Goal: Task Accomplishment & Management: Manage account settings

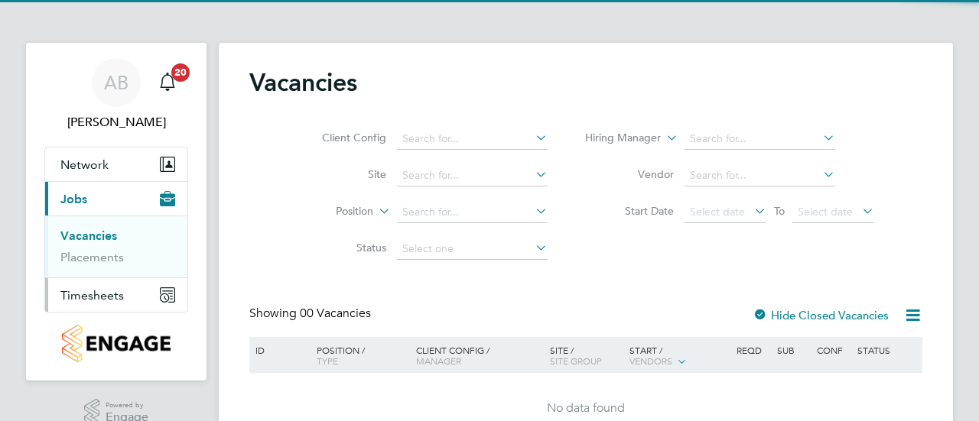
click at [100, 305] on button "Timesheets" at bounding box center [116, 295] width 142 height 34
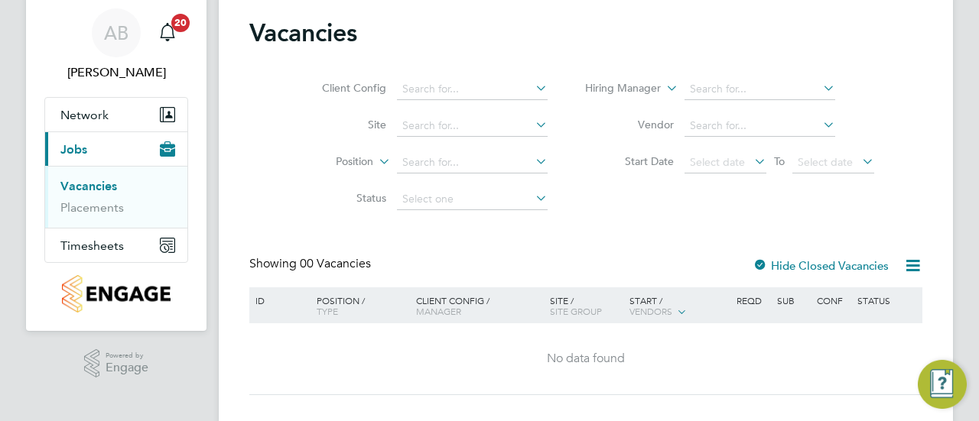
scroll to position [78, 0]
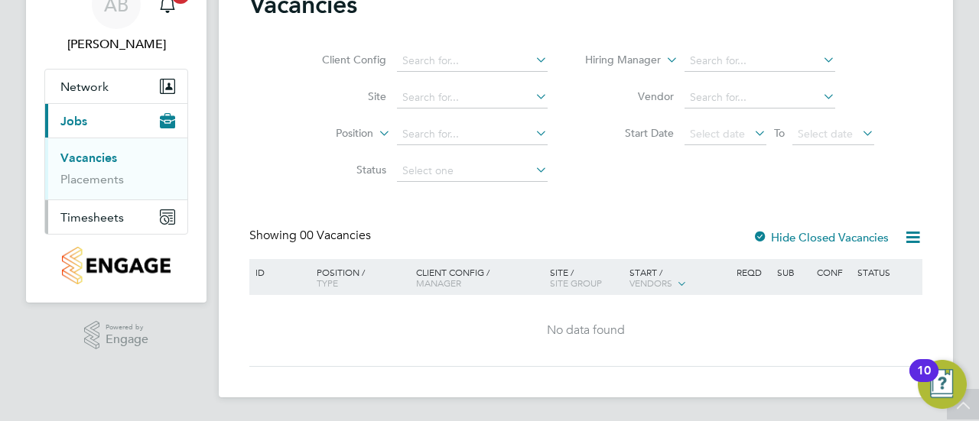
click at [121, 213] on span "Timesheets" at bounding box center [91, 217] width 63 height 15
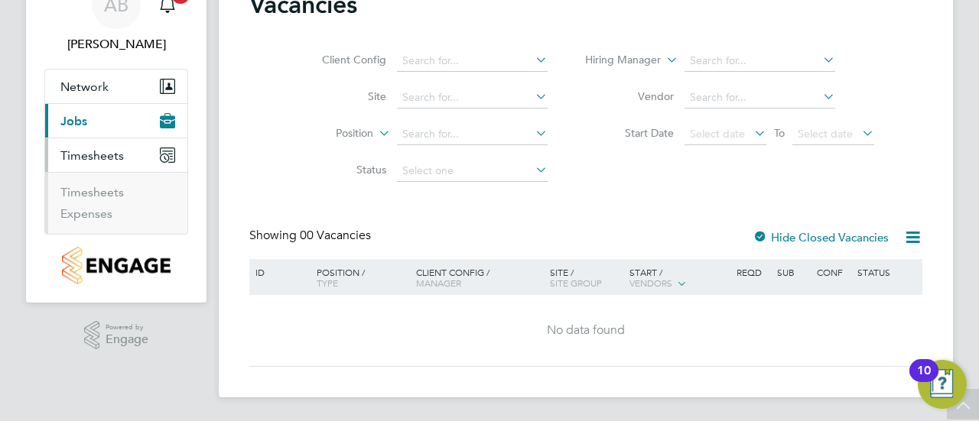
click at [114, 203] on li "Timesheets" at bounding box center [117, 195] width 115 height 21
click at [113, 194] on link "Timesheets" at bounding box center [91, 192] width 63 height 15
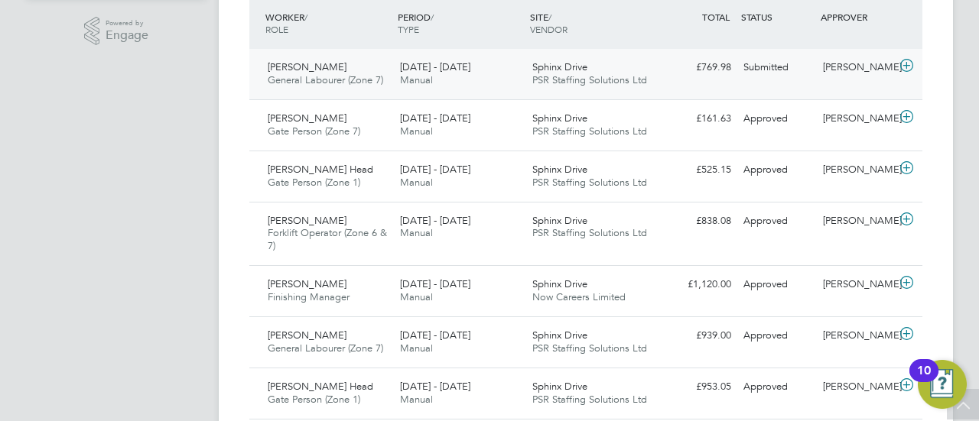
click at [907, 67] on icon at bounding box center [906, 66] width 19 height 12
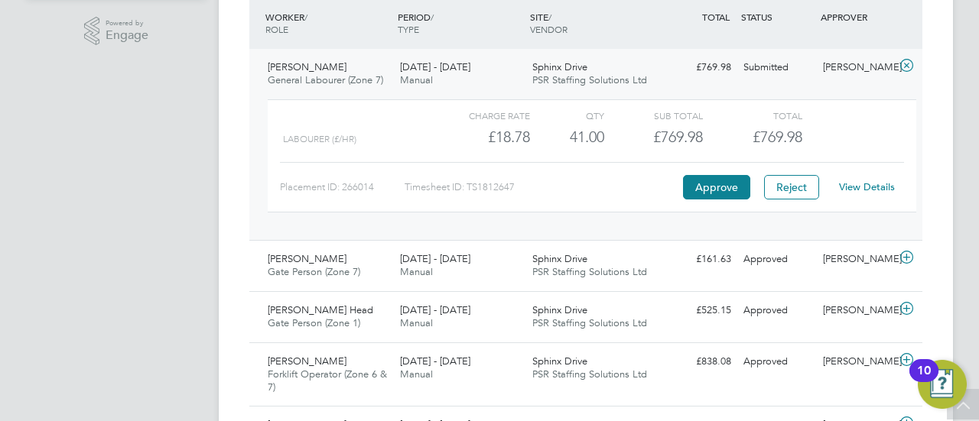
click at [861, 187] on link "View Details" at bounding box center [867, 186] width 56 height 13
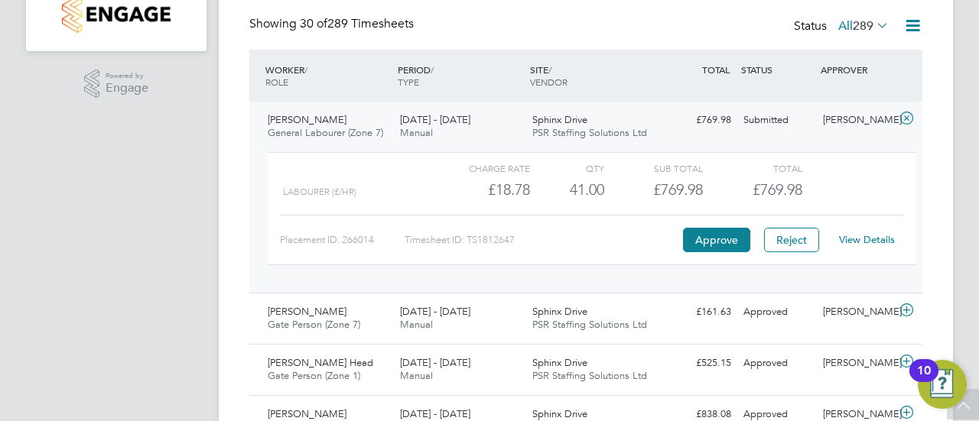
scroll to position [306, 0]
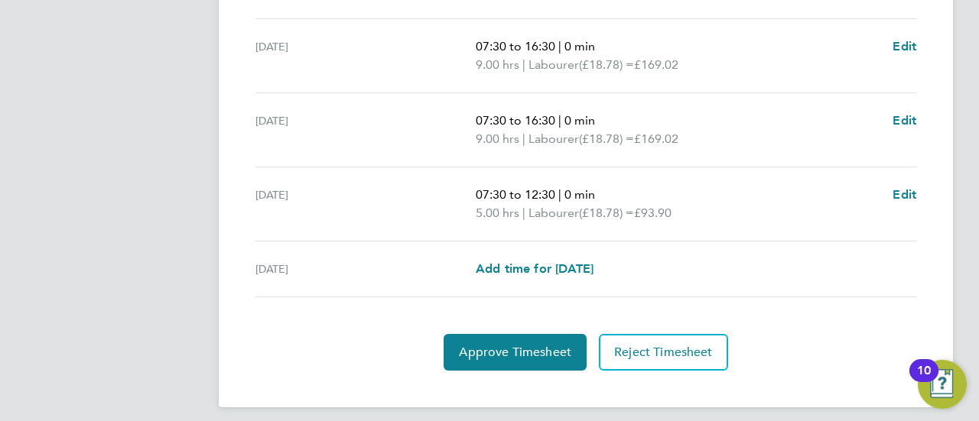
scroll to position [681, 0]
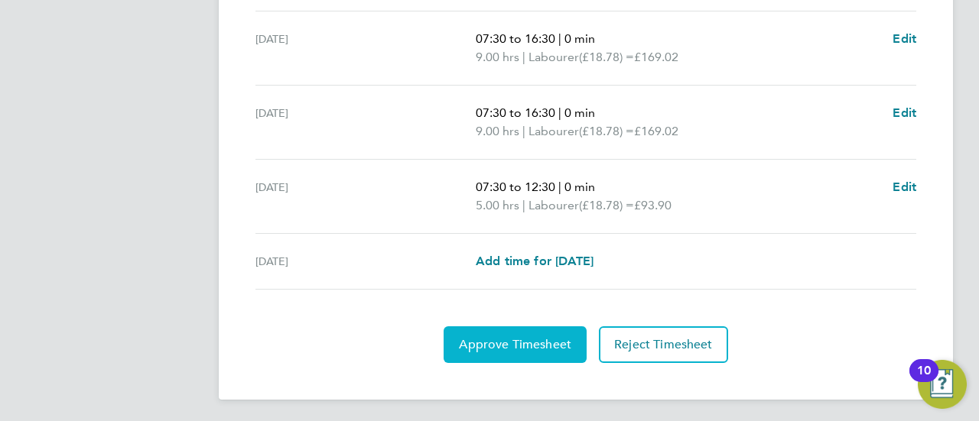
click at [533, 341] on span "Approve Timesheet" at bounding box center [515, 344] width 112 height 15
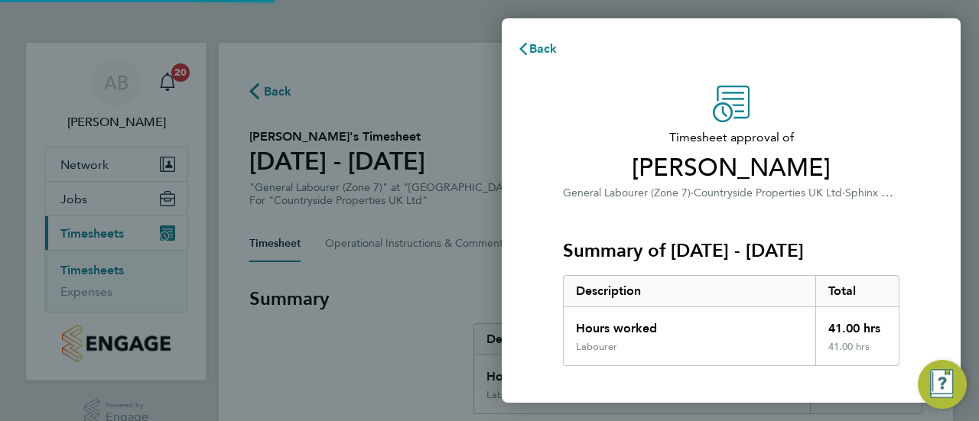
scroll to position [266, 0]
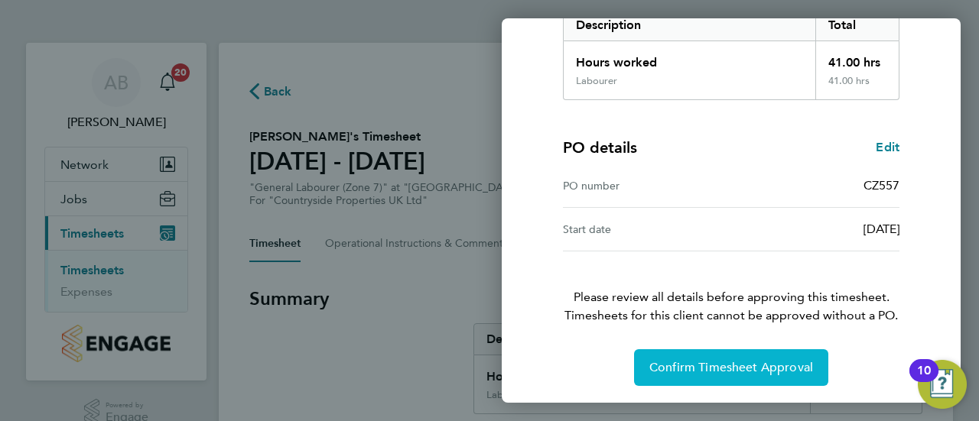
click at [719, 379] on button "Confirm Timesheet Approval" at bounding box center [731, 368] width 194 height 37
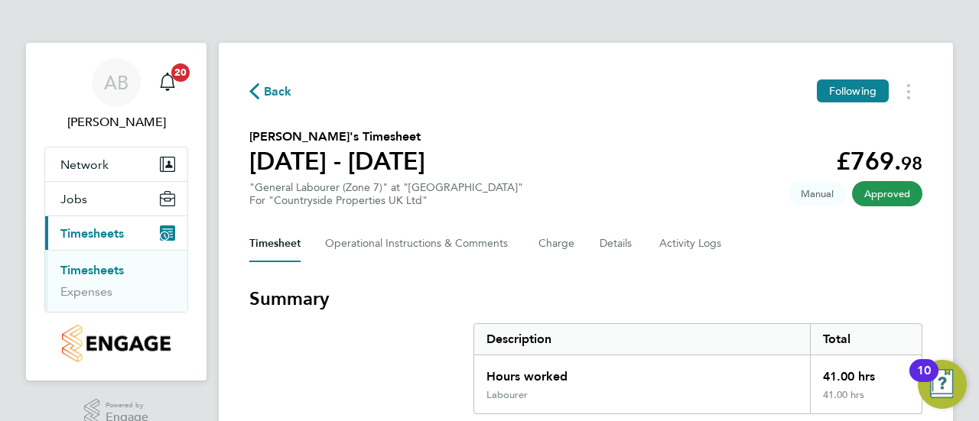
click at [274, 94] on span "Back" at bounding box center [278, 92] width 28 height 18
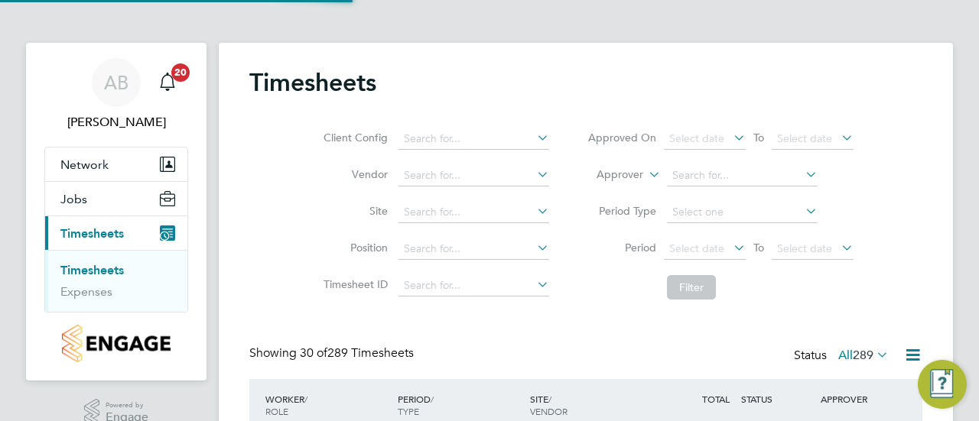
click at [84, 270] on link "Timesheets" at bounding box center [91, 270] width 63 height 15
click at [102, 276] on link "Timesheets" at bounding box center [91, 270] width 63 height 15
click at [106, 265] on link "Timesheets" at bounding box center [91, 270] width 63 height 15
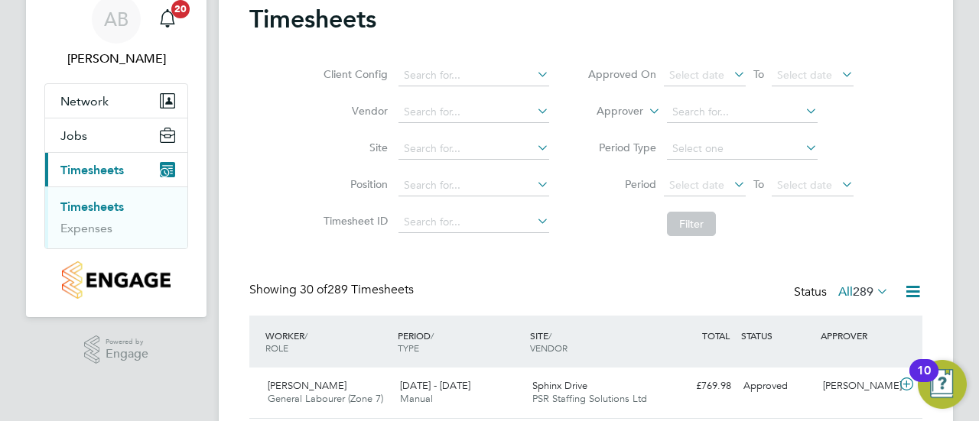
scroll to position [153, 0]
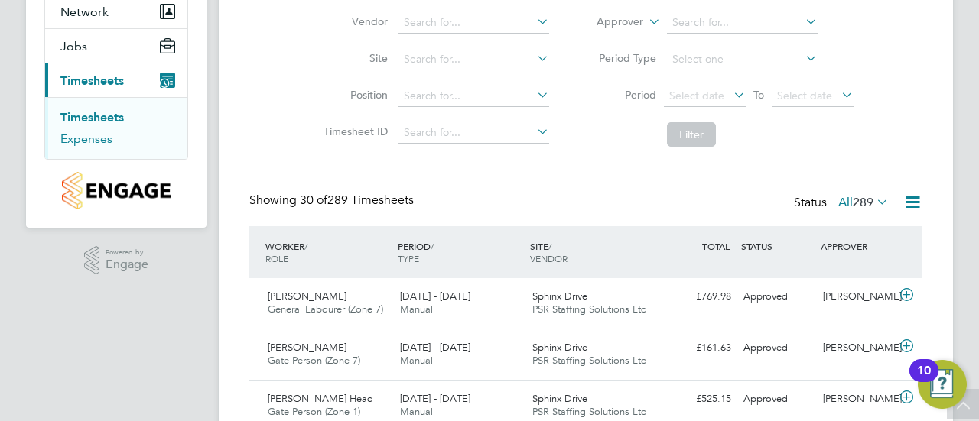
click at [99, 138] on link "Expenses" at bounding box center [86, 139] width 52 height 15
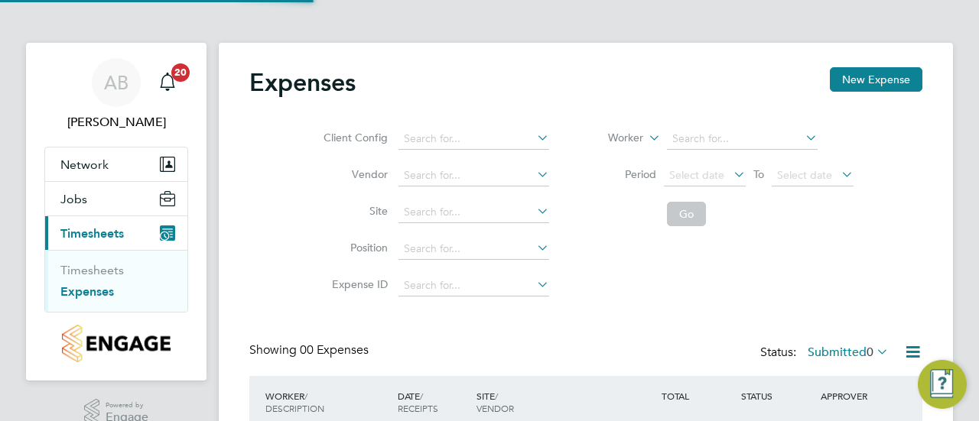
scroll to position [76, 0]
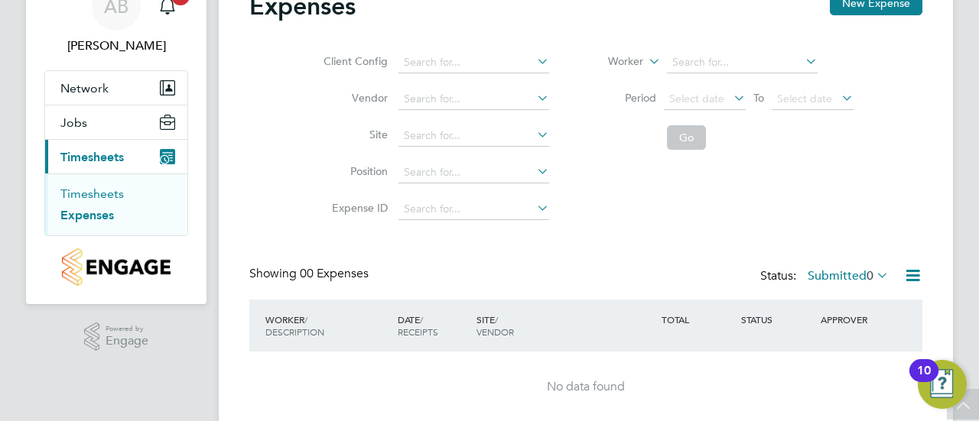
click at [90, 194] on link "Timesheets" at bounding box center [91, 194] width 63 height 15
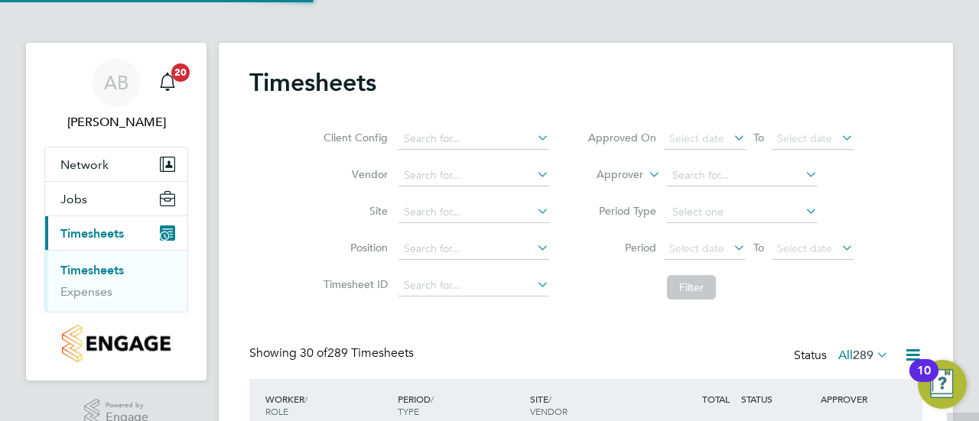
scroll to position [8, 8]
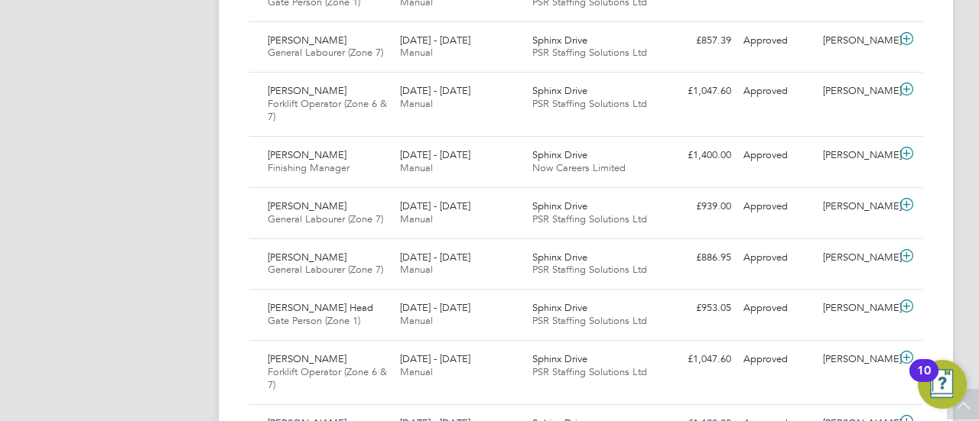
scroll to position [918, 0]
